Goal: Find contact information: Find contact information

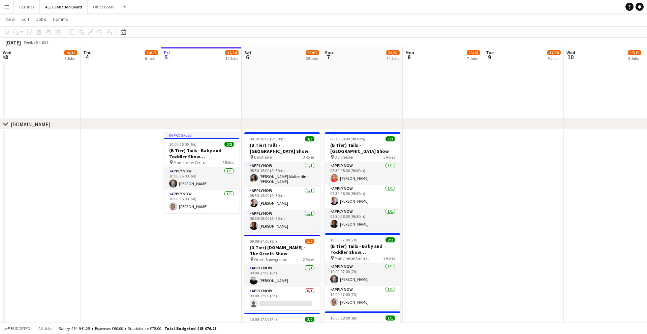
scroll to position [0, 214]
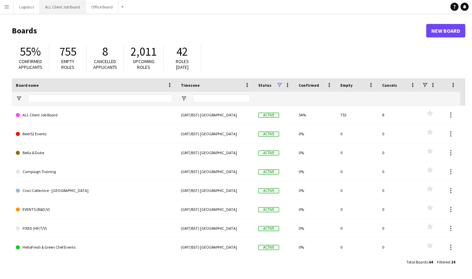
click at [71, 9] on button "ALL Client Job Board Close" at bounding box center [63, 6] width 46 height 13
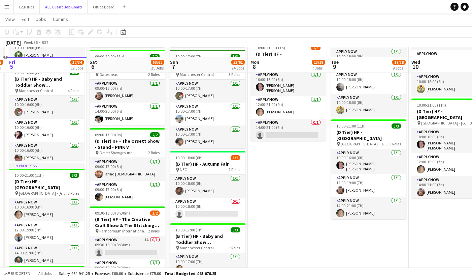
scroll to position [480, 0]
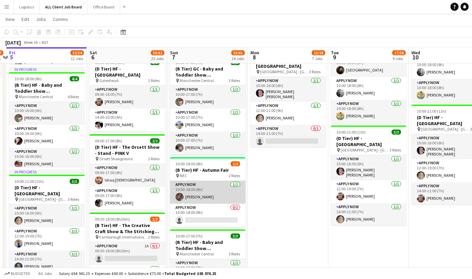
click at [205, 187] on app-card-role "APPLY NOW 1/1 10:00-18:00 (8h) Lydia Fay Deegan" at bounding box center [207, 192] width 75 height 23
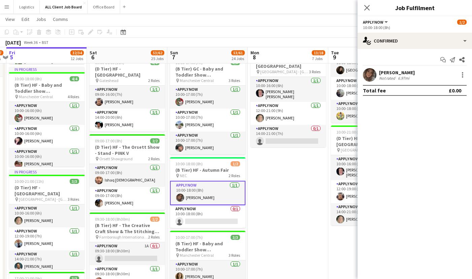
click at [374, 71] on app-user-avatar at bounding box center [369, 74] width 13 height 13
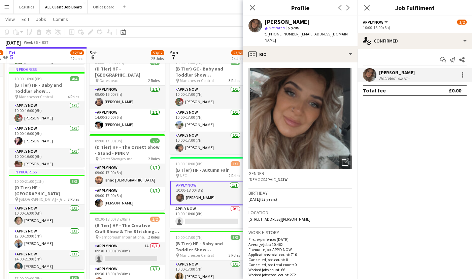
drag, startPoint x: 297, startPoint y: 33, endPoint x: 329, endPoint y: 34, distance: 31.7
click at [329, 34] on span "| lydiafaye@live.co.uk" at bounding box center [307, 36] width 85 height 11
drag, startPoint x: 331, startPoint y: 34, endPoint x: 297, endPoint y: 34, distance: 34.0
click at [297, 34] on span "| lydiafaye@live.co.uk" at bounding box center [307, 36] width 85 height 11
copy span "lydiafaye@live.co.uk"
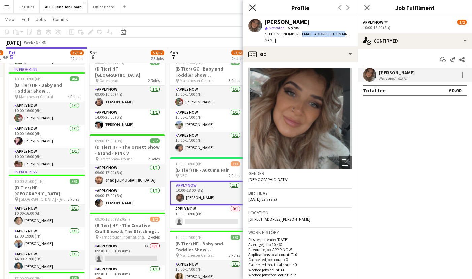
click at [251, 8] on icon "Close pop-in" at bounding box center [252, 7] width 6 height 6
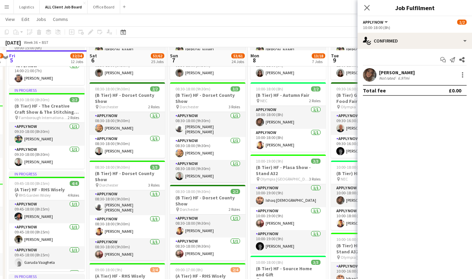
scroll to position [182, 0]
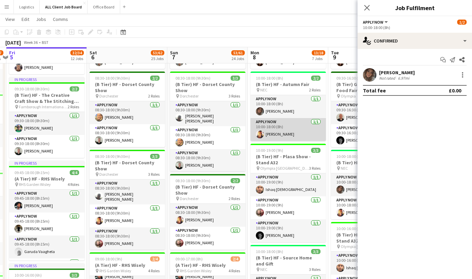
click at [294, 133] on app-card-role "APPLY NOW 1/1 10:00-18:00 (8h) Austin Currithers" at bounding box center [288, 129] width 75 height 23
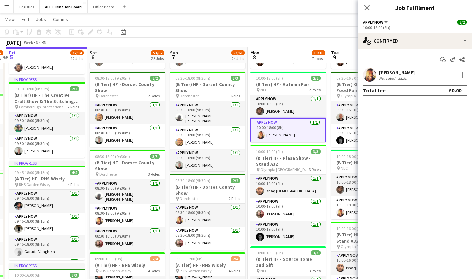
click at [369, 73] on app-user-avatar at bounding box center [369, 74] width 13 height 13
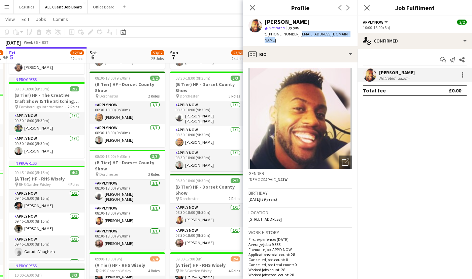
drag, startPoint x: 345, startPoint y: 34, endPoint x: 298, endPoint y: 35, distance: 47.2
click at [298, 35] on div "Austin Currithers star Not rated 38.9mi t. +447391939478 | austincurrithers@gma…" at bounding box center [300, 31] width 115 height 30
copy span "austincurrithers@gmail.com"
click at [252, 8] on icon at bounding box center [252, 7] width 6 height 6
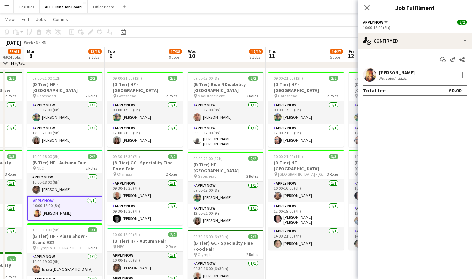
scroll to position [265, 0]
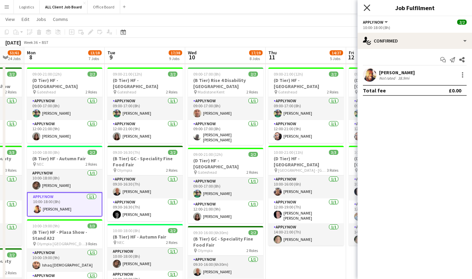
click at [367, 9] on icon "Close pop-in" at bounding box center [367, 7] width 6 height 6
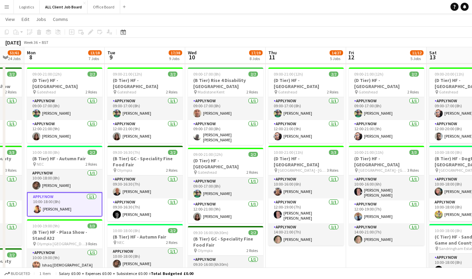
scroll to position [15, 0]
